Goal: Find specific page/section

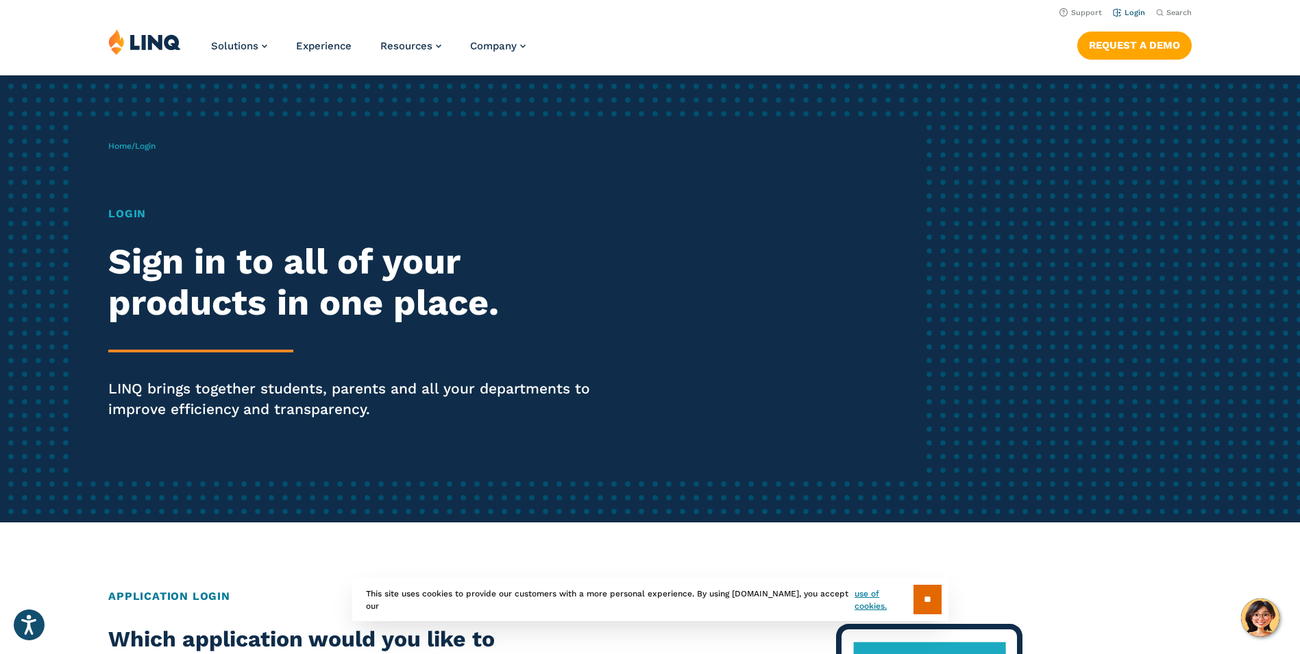
click at [1134, 10] on link "Login" at bounding box center [1129, 12] width 32 height 9
click at [1134, 15] on link "Login" at bounding box center [1129, 12] width 32 height 9
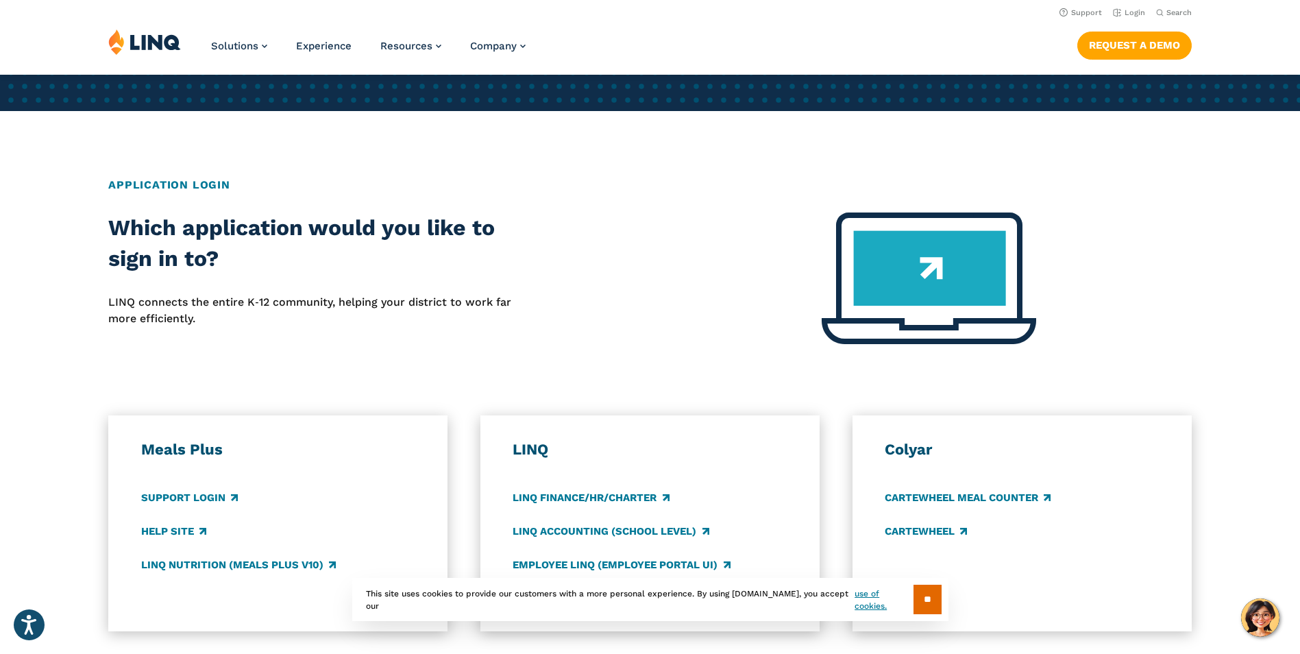
scroll to position [343, 0]
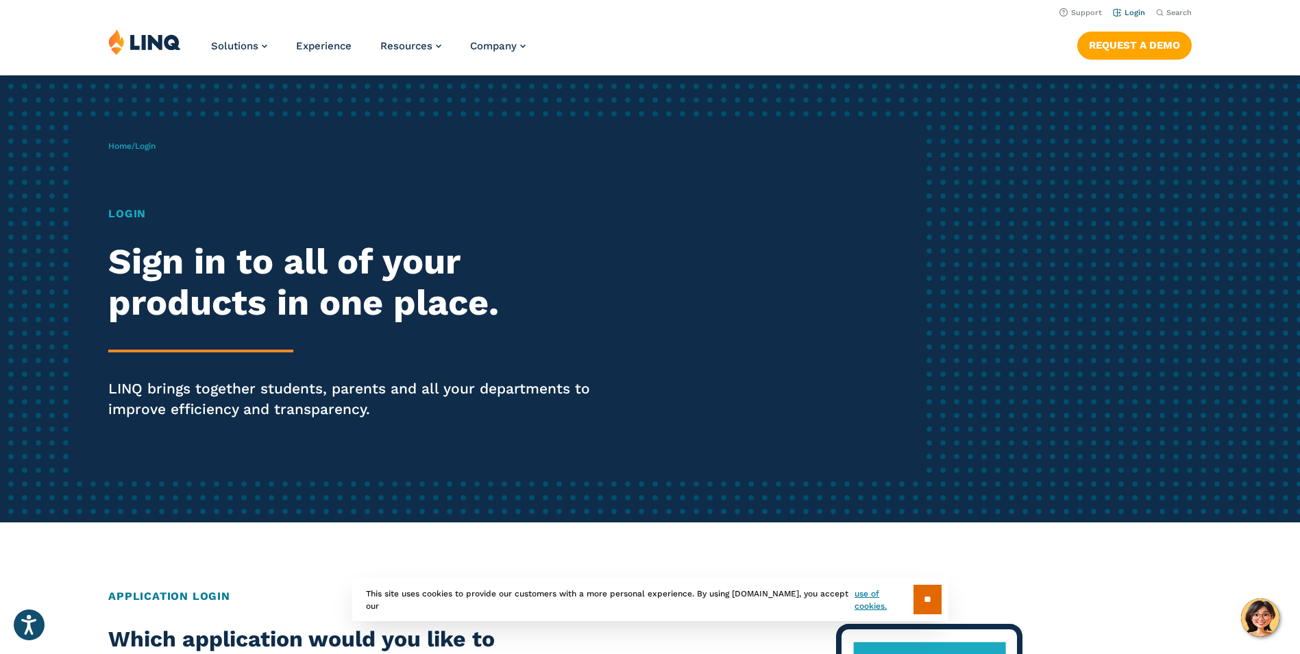
click at [1140, 15] on link "Login" at bounding box center [1129, 12] width 32 height 9
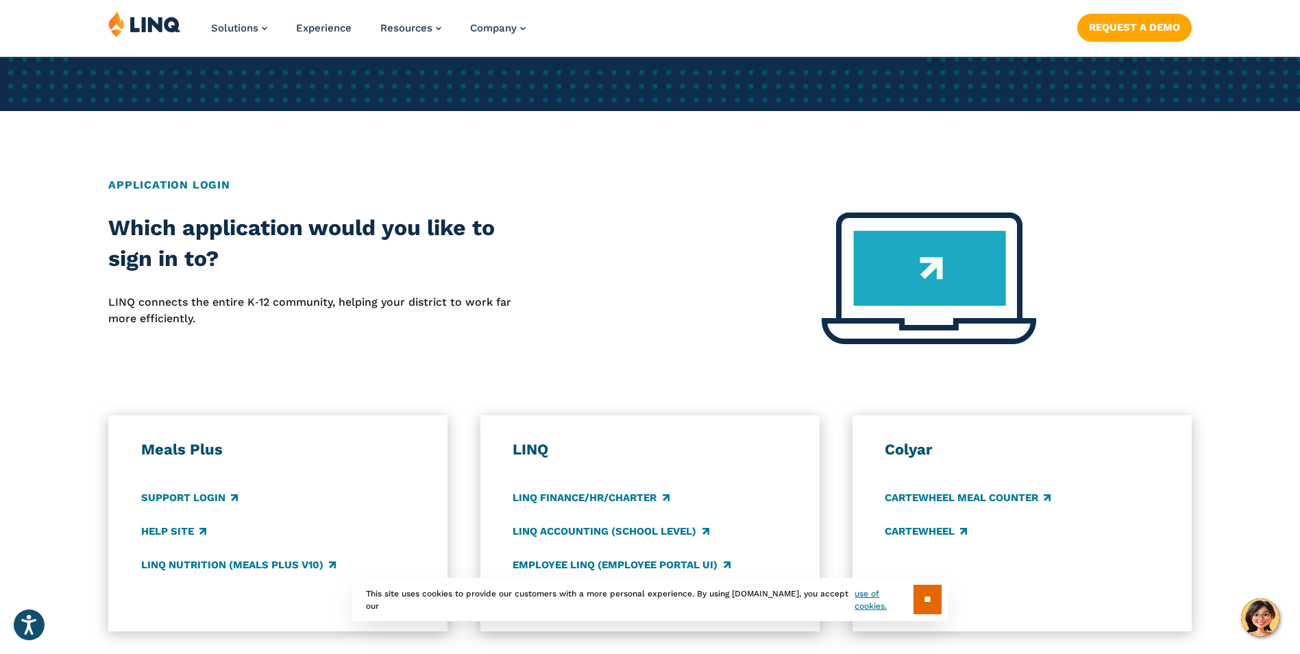
scroll to position [480, 0]
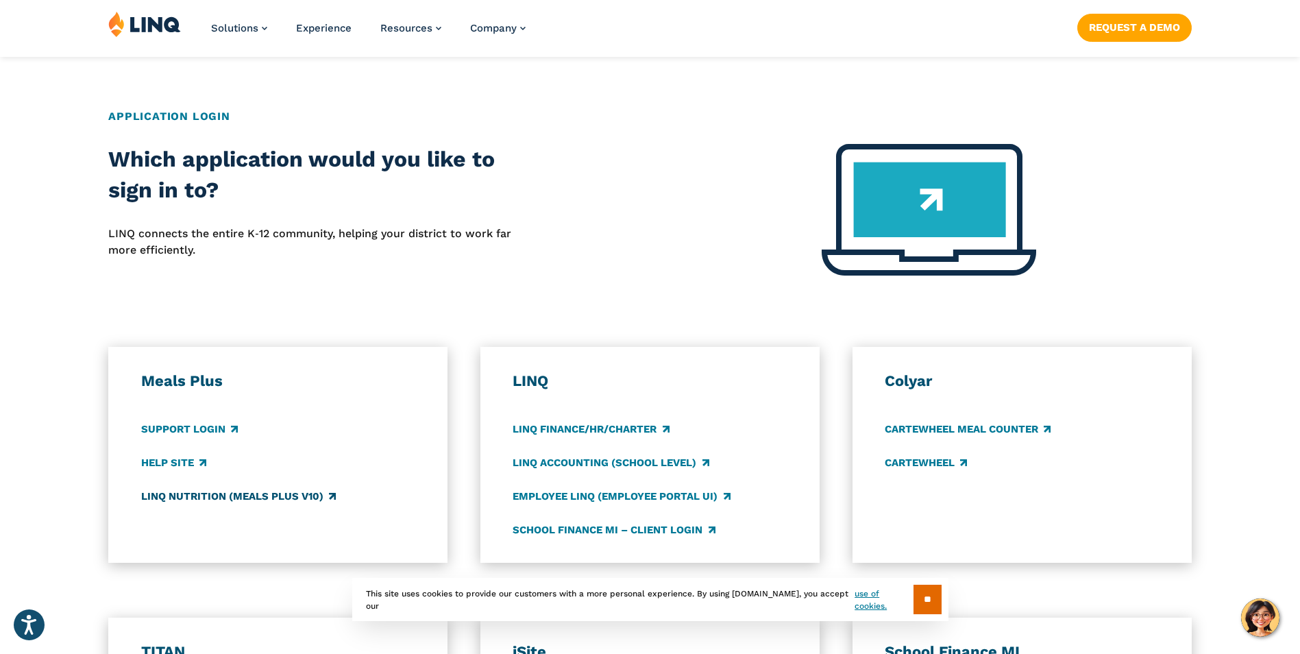
click at [264, 499] on link "LINQ Nutrition (Meals Plus v10)" at bounding box center [238, 495] width 195 height 15
